Goal: Information Seeking & Learning: Learn about a topic

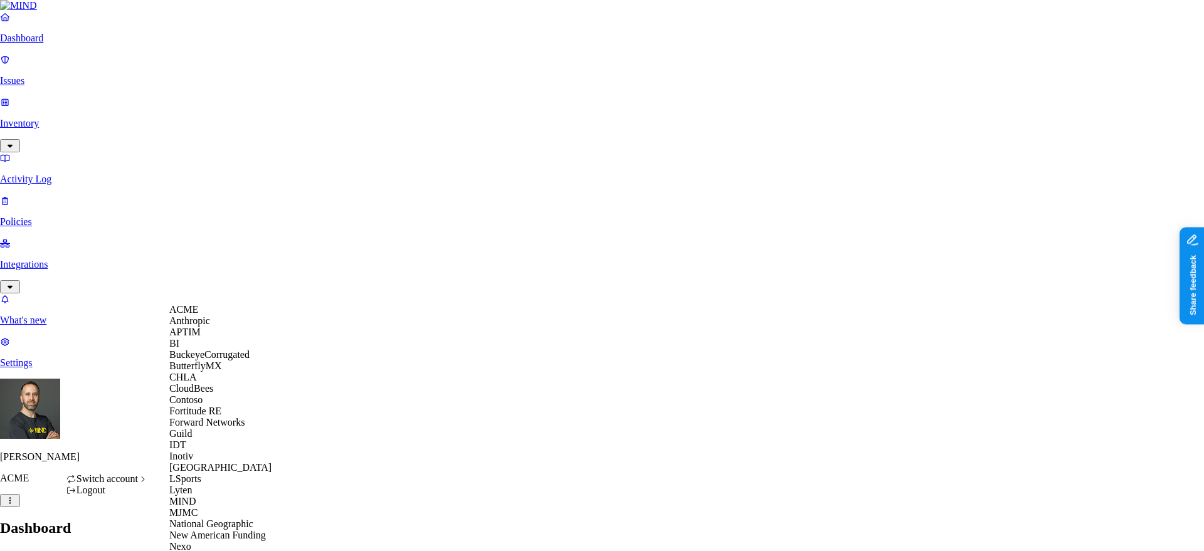
click at [226, 360] on span "BuckeyeCorrugated" at bounding box center [209, 354] width 80 height 11
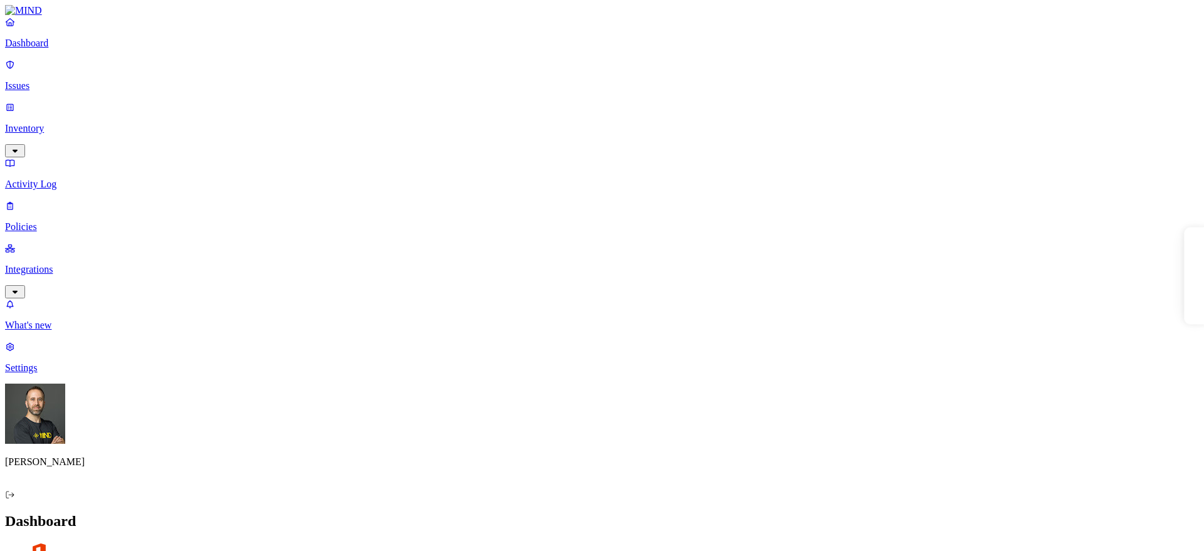
click at [63, 123] on p "Inventory" at bounding box center [602, 128] width 1194 height 11
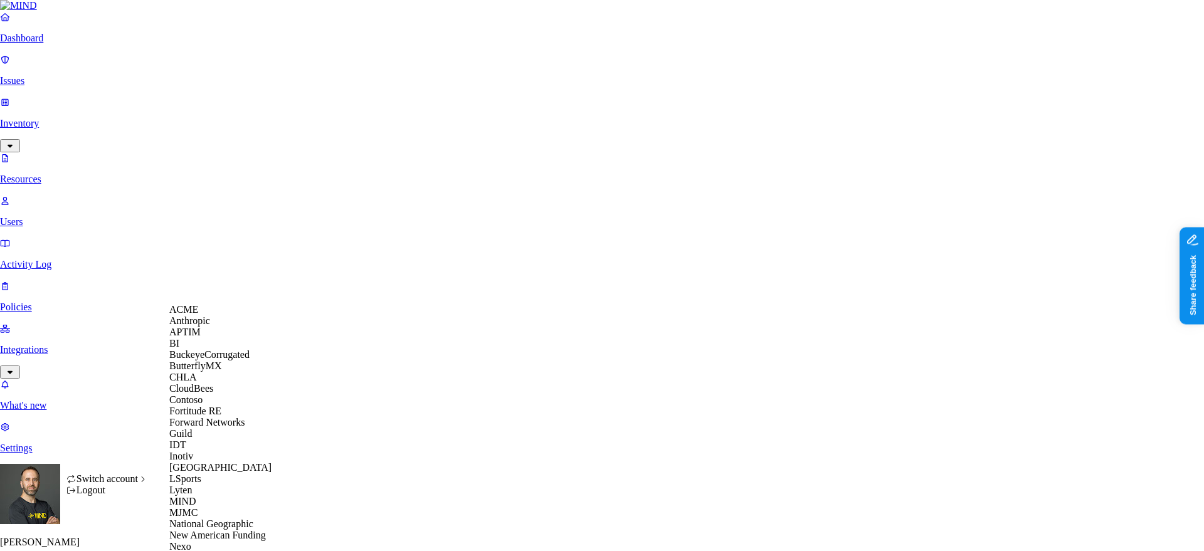
scroll to position [482, 0]
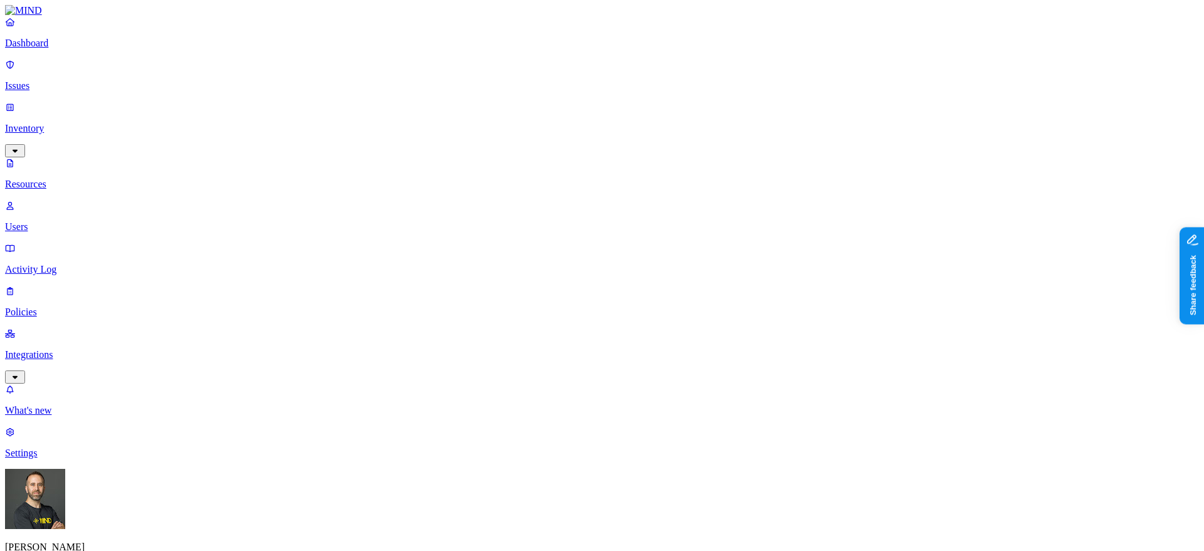
click at [566, 251] on button "button" at bounding box center [571, 253] width 10 height 4
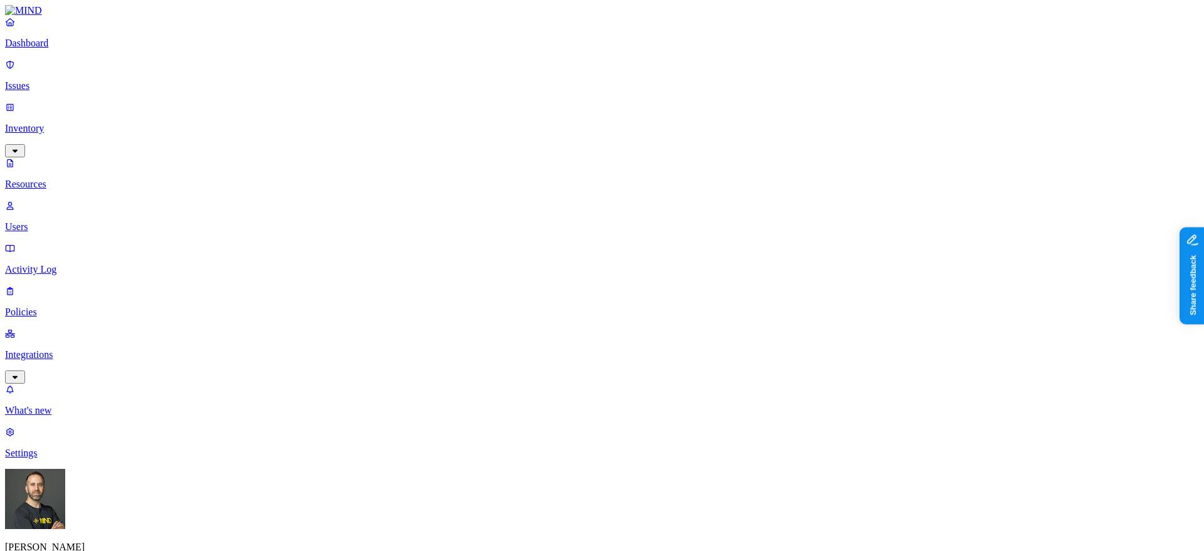
click at [94, 49] on p "Dashboard" at bounding box center [602, 43] width 1194 height 11
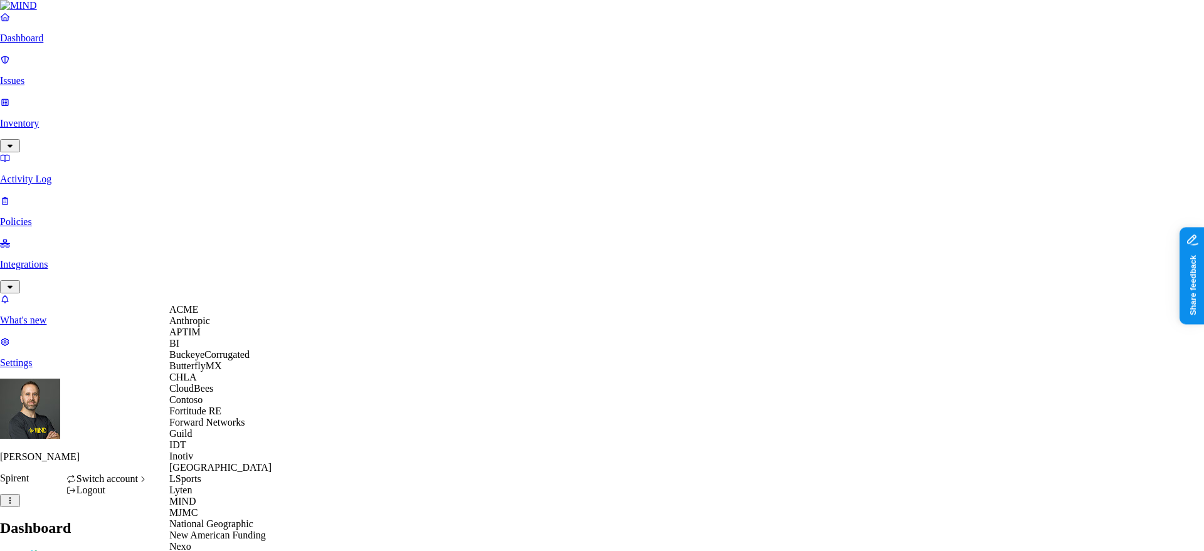
scroll to position [334, 0]
click at [221, 530] on div "New American Funding" at bounding box center [230, 535] width 122 height 11
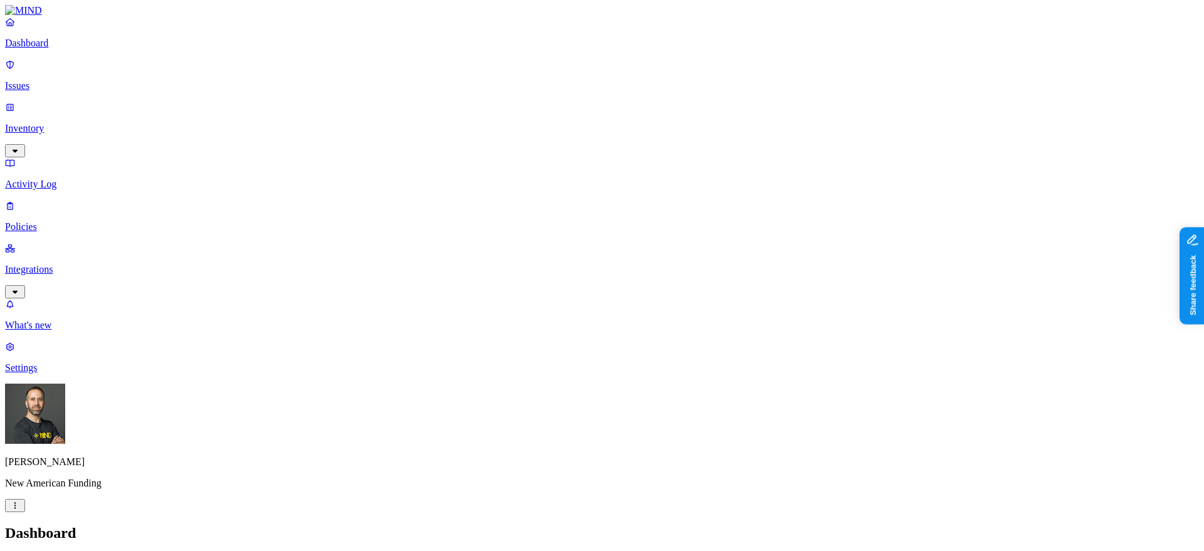
click at [104, 123] on p "Inventory" at bounding box center [602, 128] width 1194 height 11
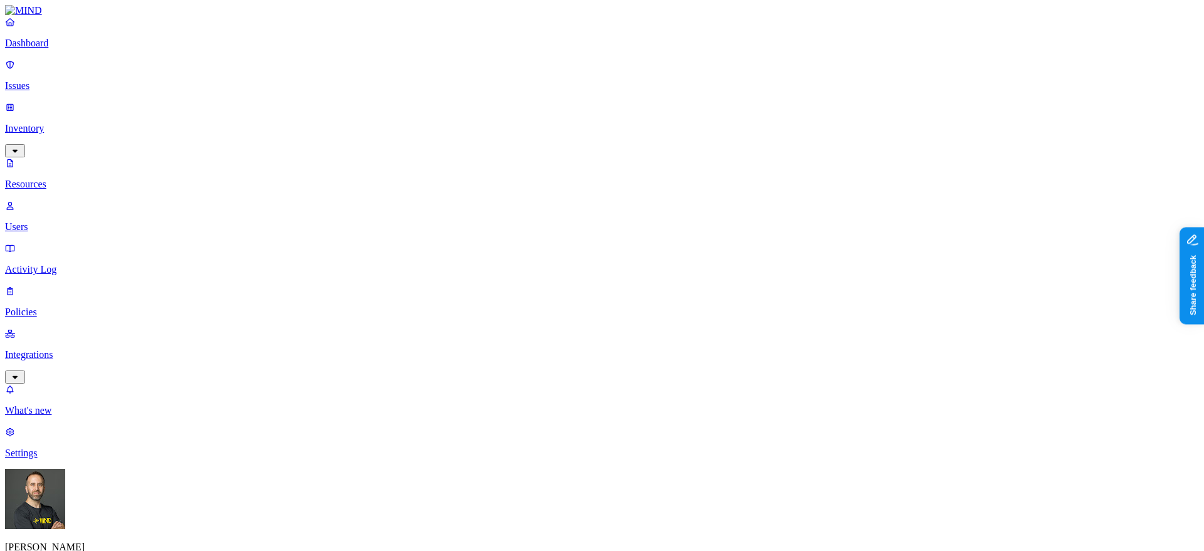
click at [566, 70] on button "button" at bounding box center [571, 72] width 10 height 4
click at [566, 106] on button "button" at bounding box center [571, 108] width 10 height 4
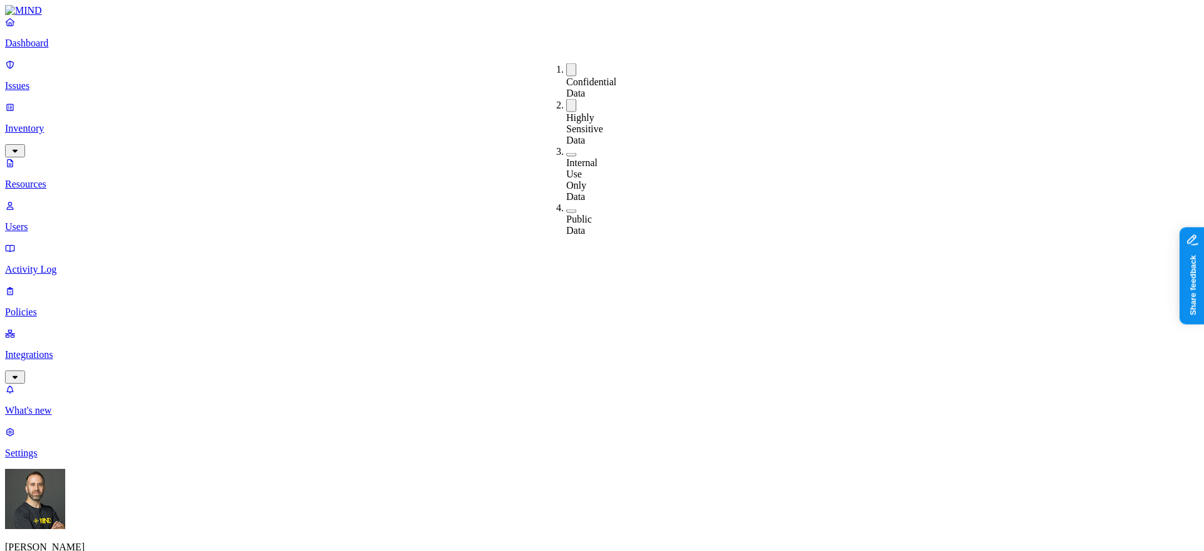
click at [566, 68] on button "button" at bounding box center [571, 69] width 10 height 13
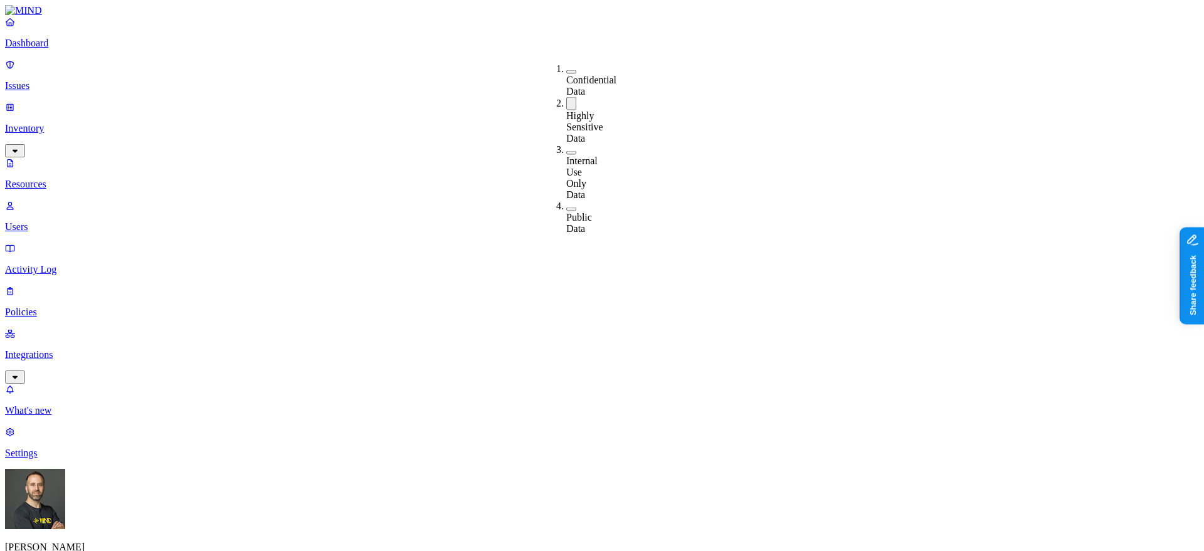
click at [566, 70] on button "button" at bounding box center [571, 72] width 10 height 4
click at [566, 99] on button "button" at bounding box center [571, 105] width 10 height 13
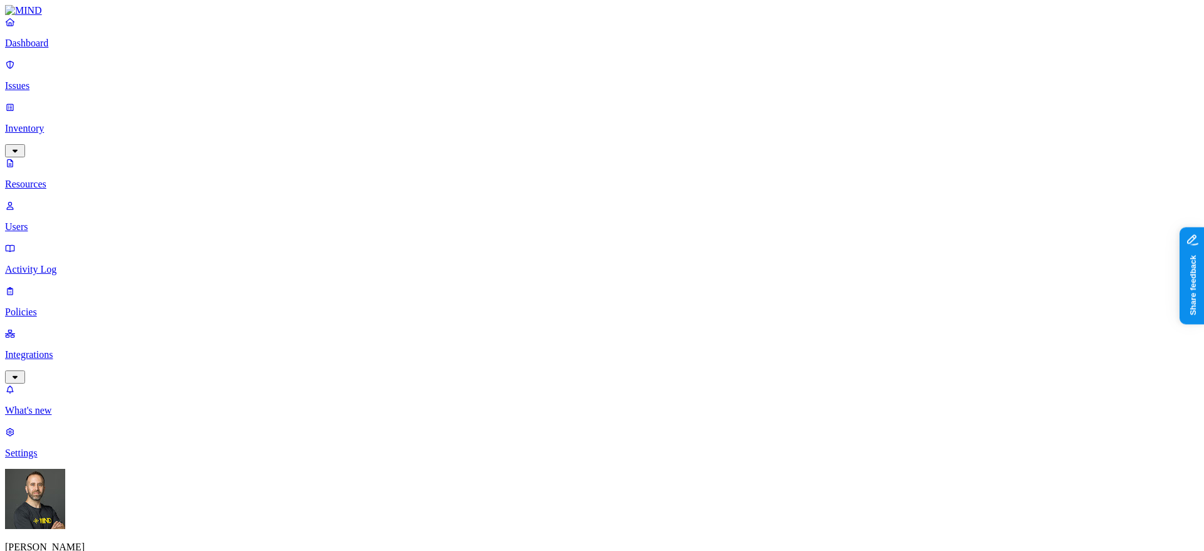
scroll to position [0, 0]
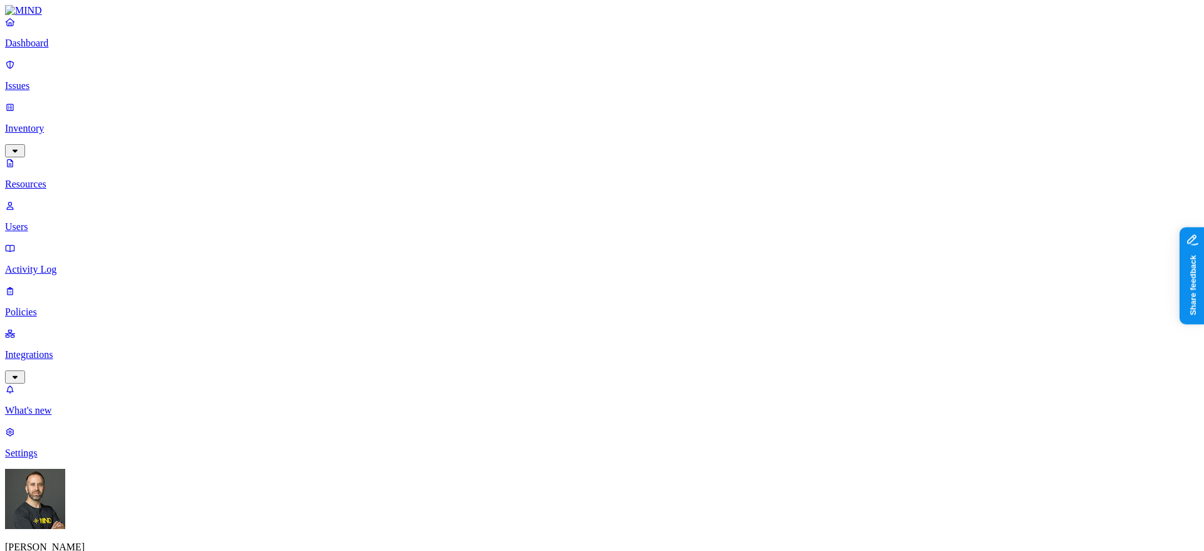
scroll to position [47, 0]
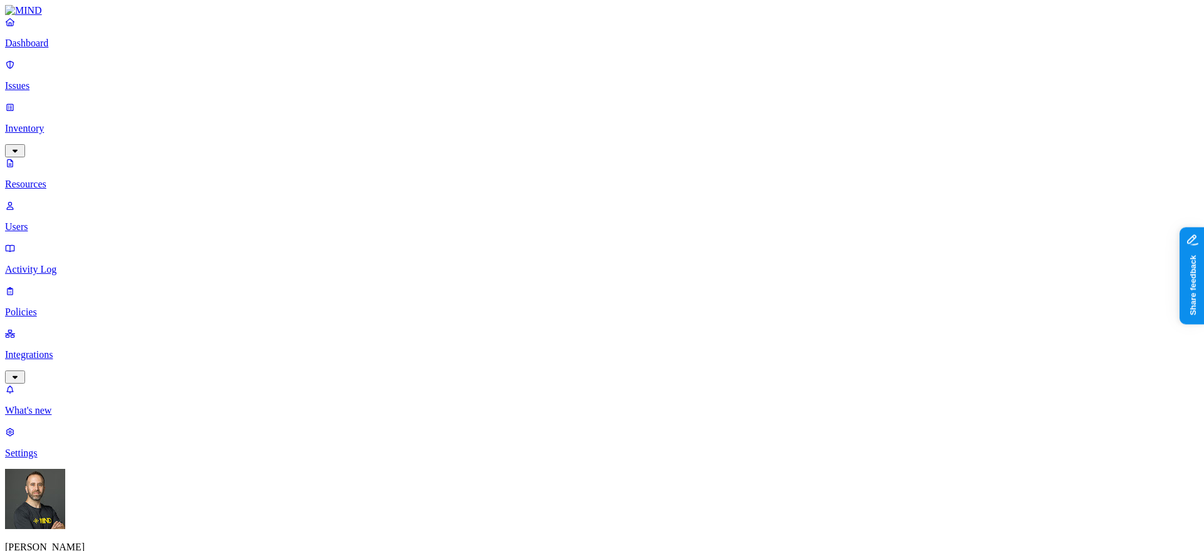
click at [677, 206] on button "button" at bounding box center [682, 208] width 10 height 4
click at [677, 253] on button "button" at bounding box center [682, 255] width 10 height 4
click at [677, 161] on button "button" at bounding box center [682, 163] width 10 height 4
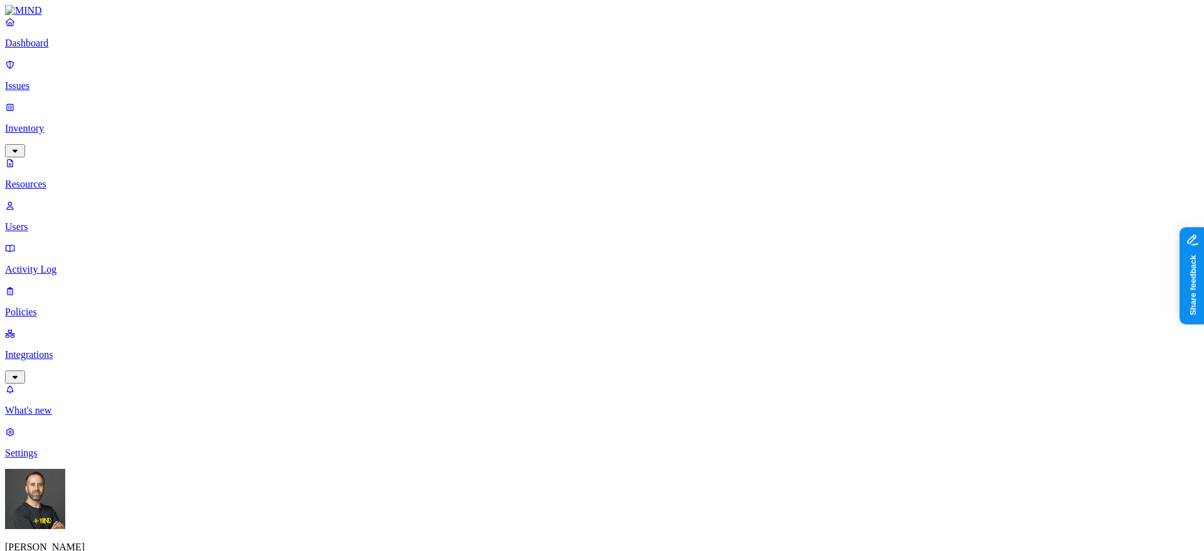
scroll to position [25, 0]
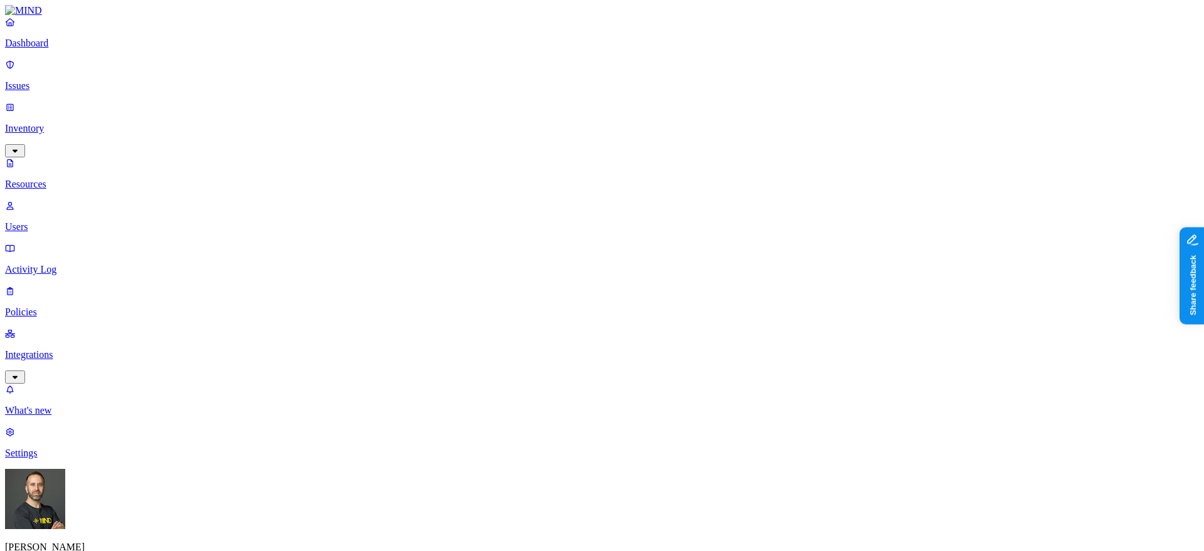
click at [566, 151] on button "button" at bounding box center [571, 153] width 10 height 4
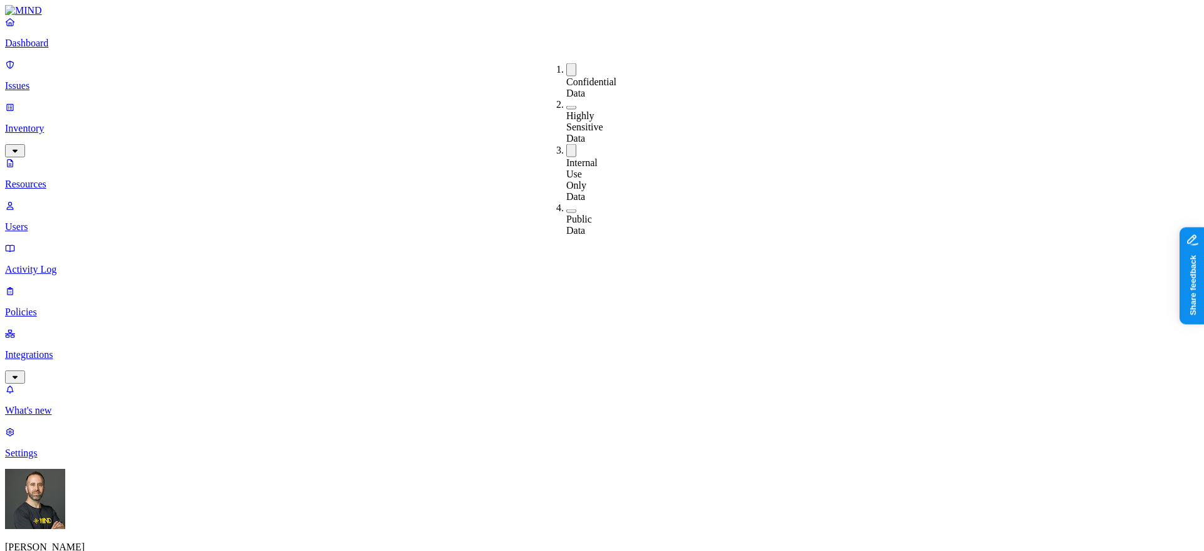
click at [566, 67] on button "button" at bounding box center [571, 69] width 10 height 13
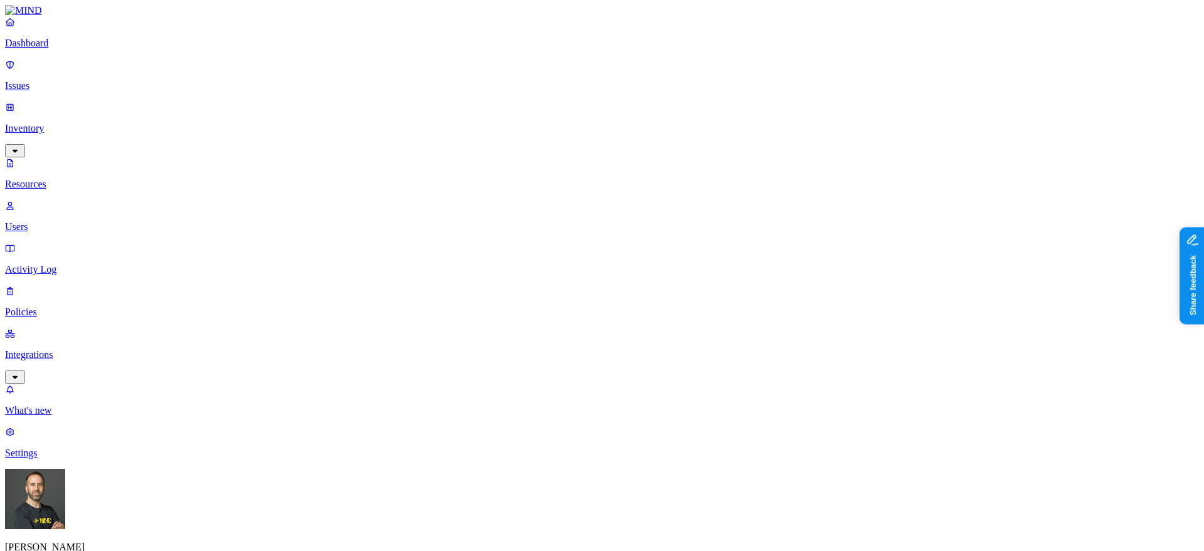
scroll to position [25, 0]
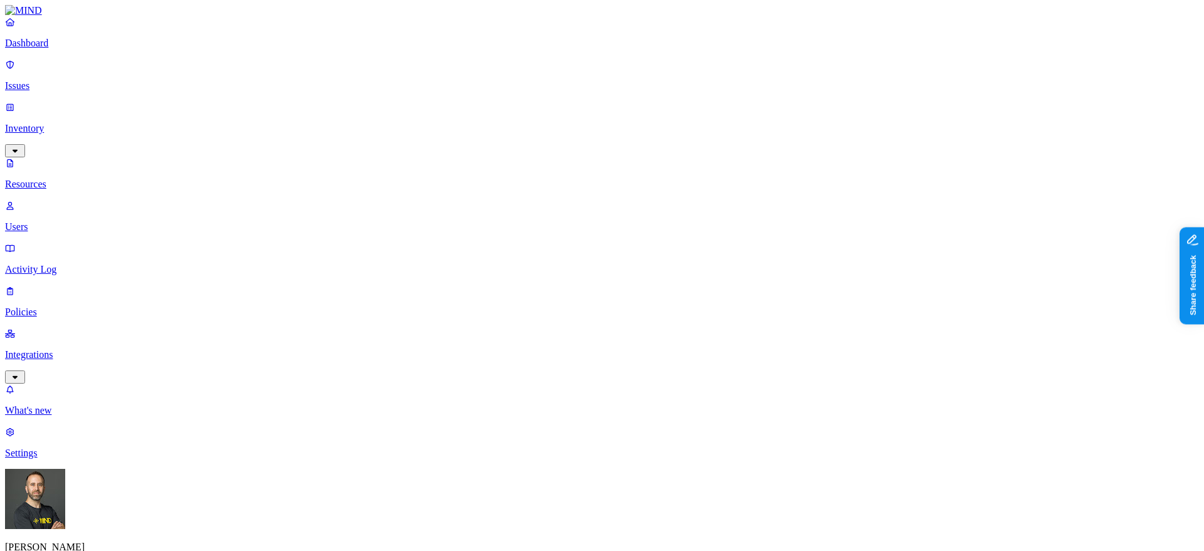
drag, startPoint x: 853, startPoint y: 66, endPoint x: 936, endPoint y: 71, distance: 83.6
drag, startPoint x: 936, startPoint y: 71, endPoint x: 849, endPoint y: 80, distance: 87.6
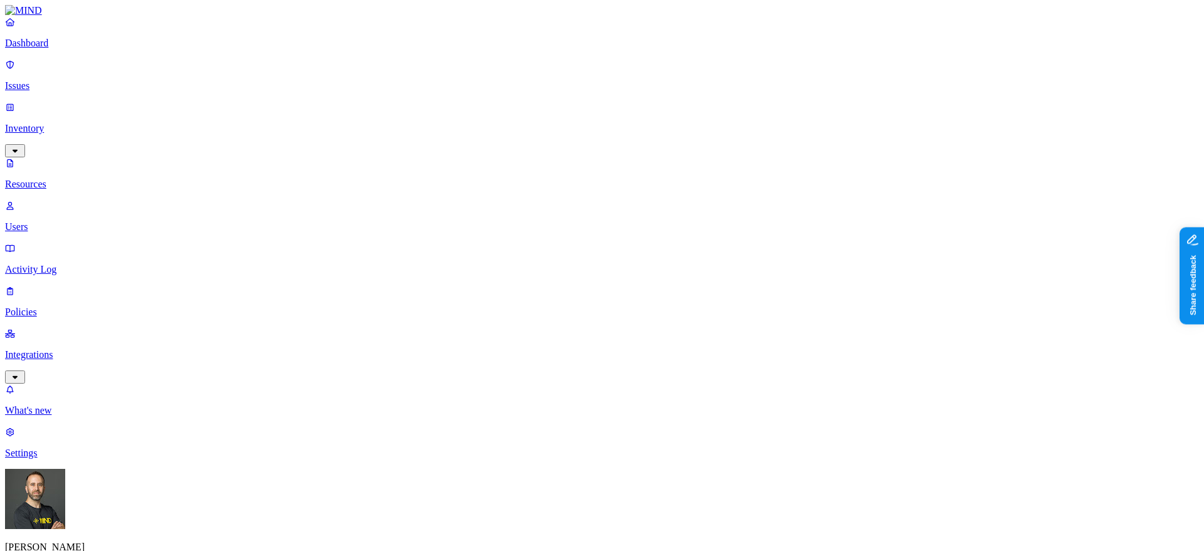
scroll to position [25, 0]
click at [693, 154] on button "button" at bounding box center [698, 160] width 10 height 13
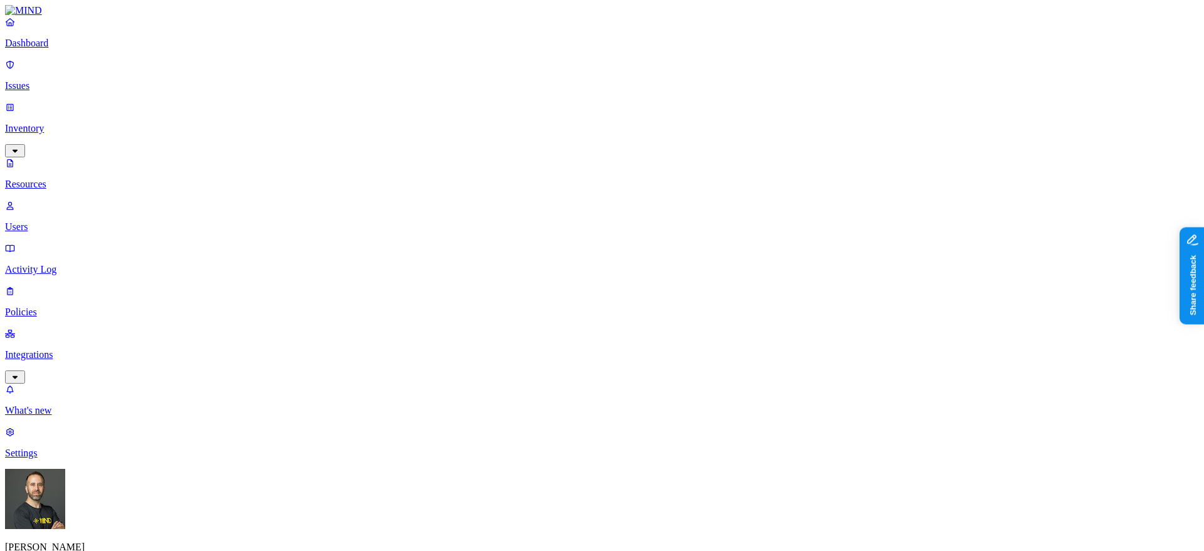
click at [566, 142] on button "button" at bounding box center [571, 148] width 10 height 13
click at [566, 104] on button "button" at bounding box center [571, 106] width 10 height 4
click at [566, 70] on button "button" at bounding box center [571, 72] width 10 height 4
click at [566, 153] on button "button" at bounding box center [571, 155] width 10 height 4
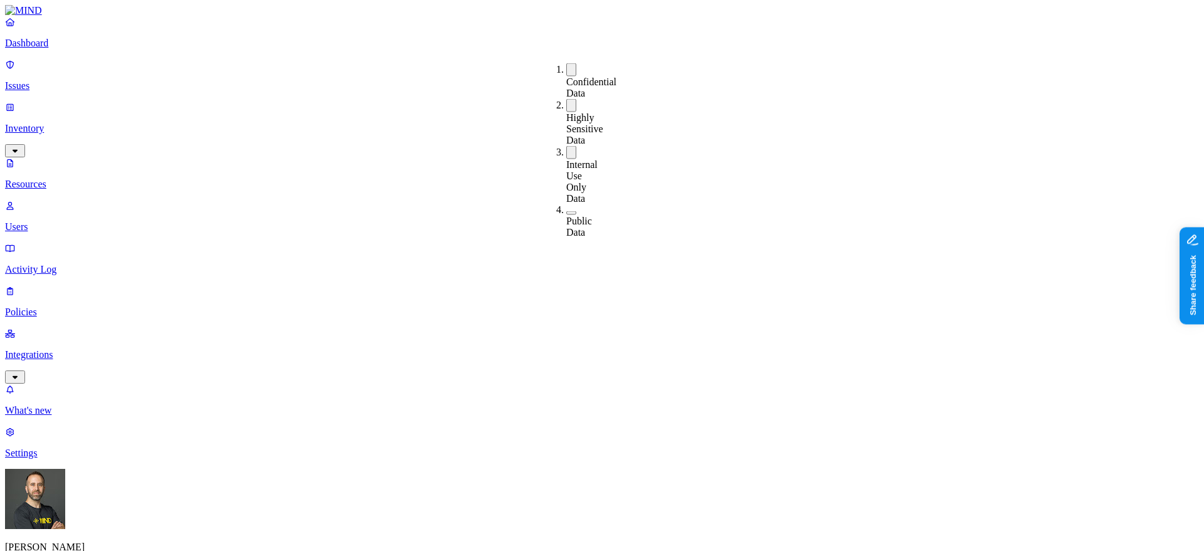
click at [65, 49] on p "Dashboard" at bounding box center [602, 43] width 1194 height 11
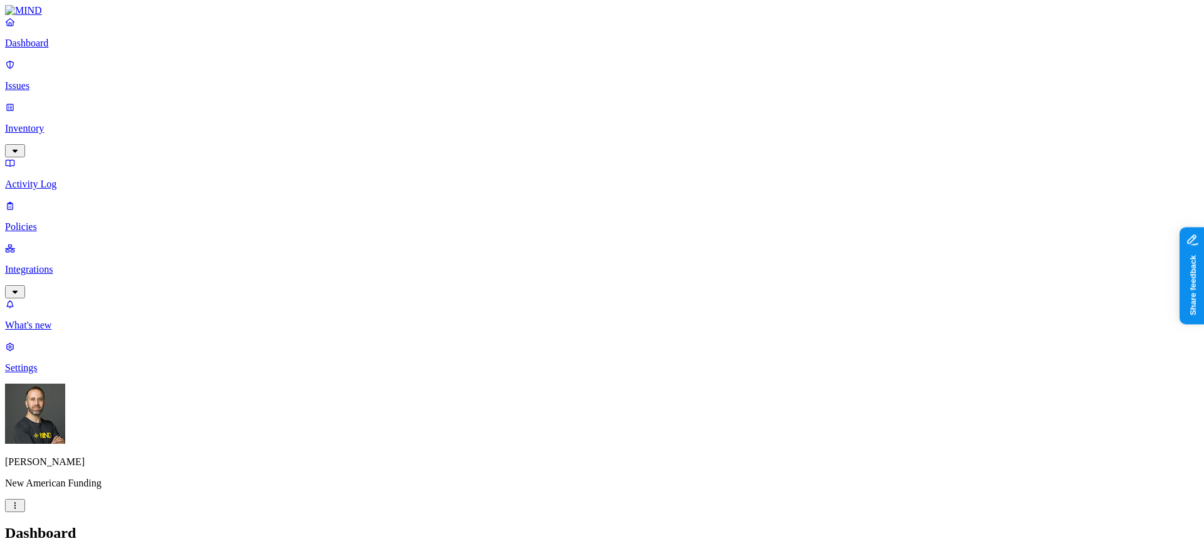
click at [60, 123] on p "Inventory" at bounding box center [602, 128] width 1194 height 11
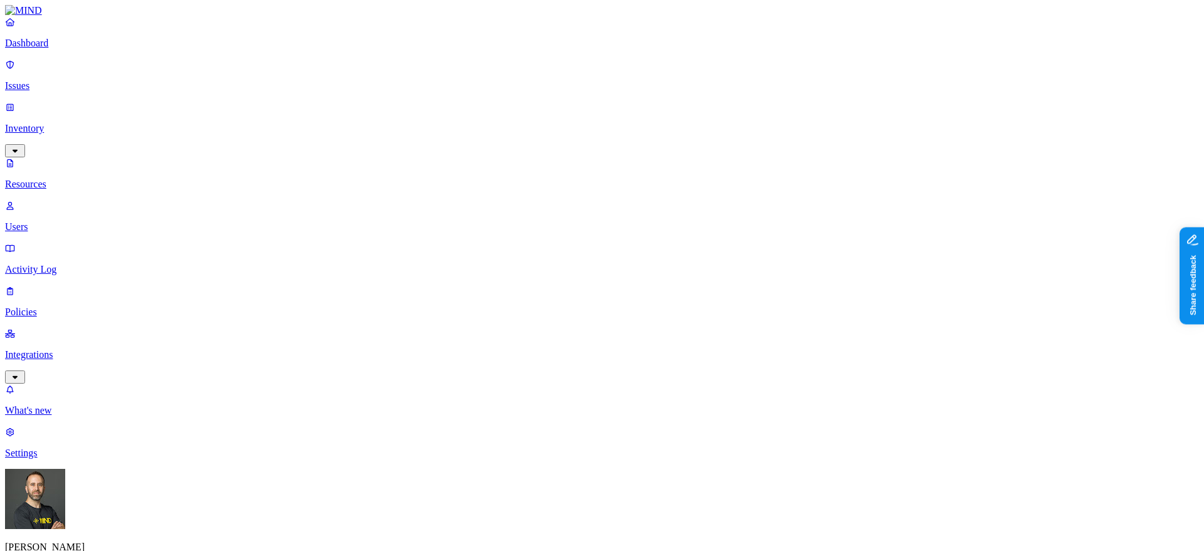
click at [82, 80] on p "Issues" at bounding box center [602, 85] width 1194 height 11
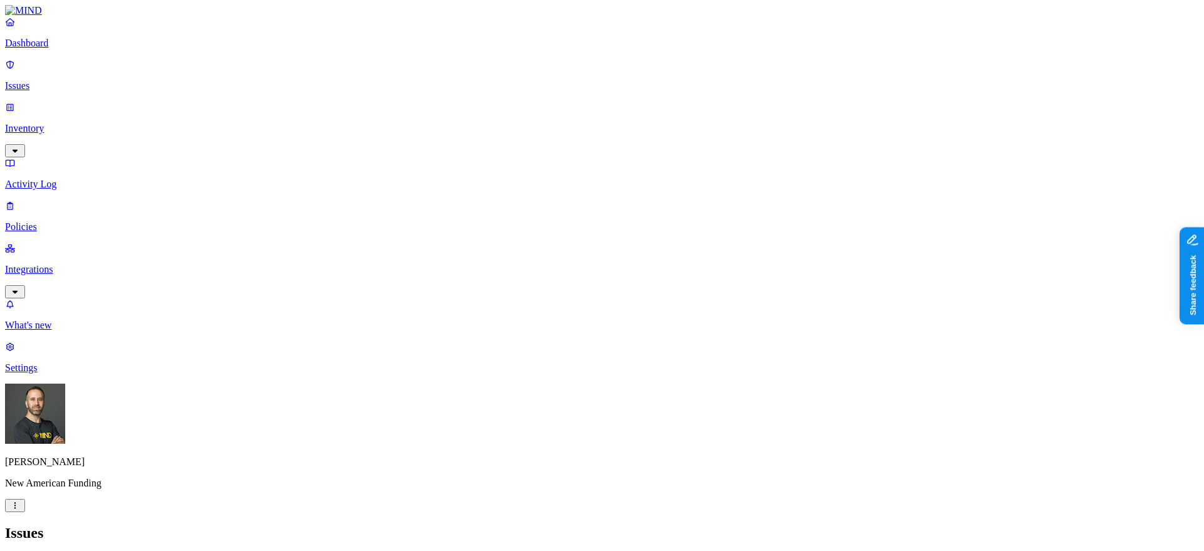
click at [91, 49] on p "Dashboard" at bounding box center [602, 43] width 1194 height 11
click at [58, 221] on p "Policies" at bounding box center [602, 226] width 1194 height 11
click at [81, 49] on p "Dashboard" at bounding box center [602, 43] width 1194 height 11
click at [90, 123] on p "Inventory" at bounding box center [602, 128] width 1194 height 11
